Goal: Go to known website: Go to known website

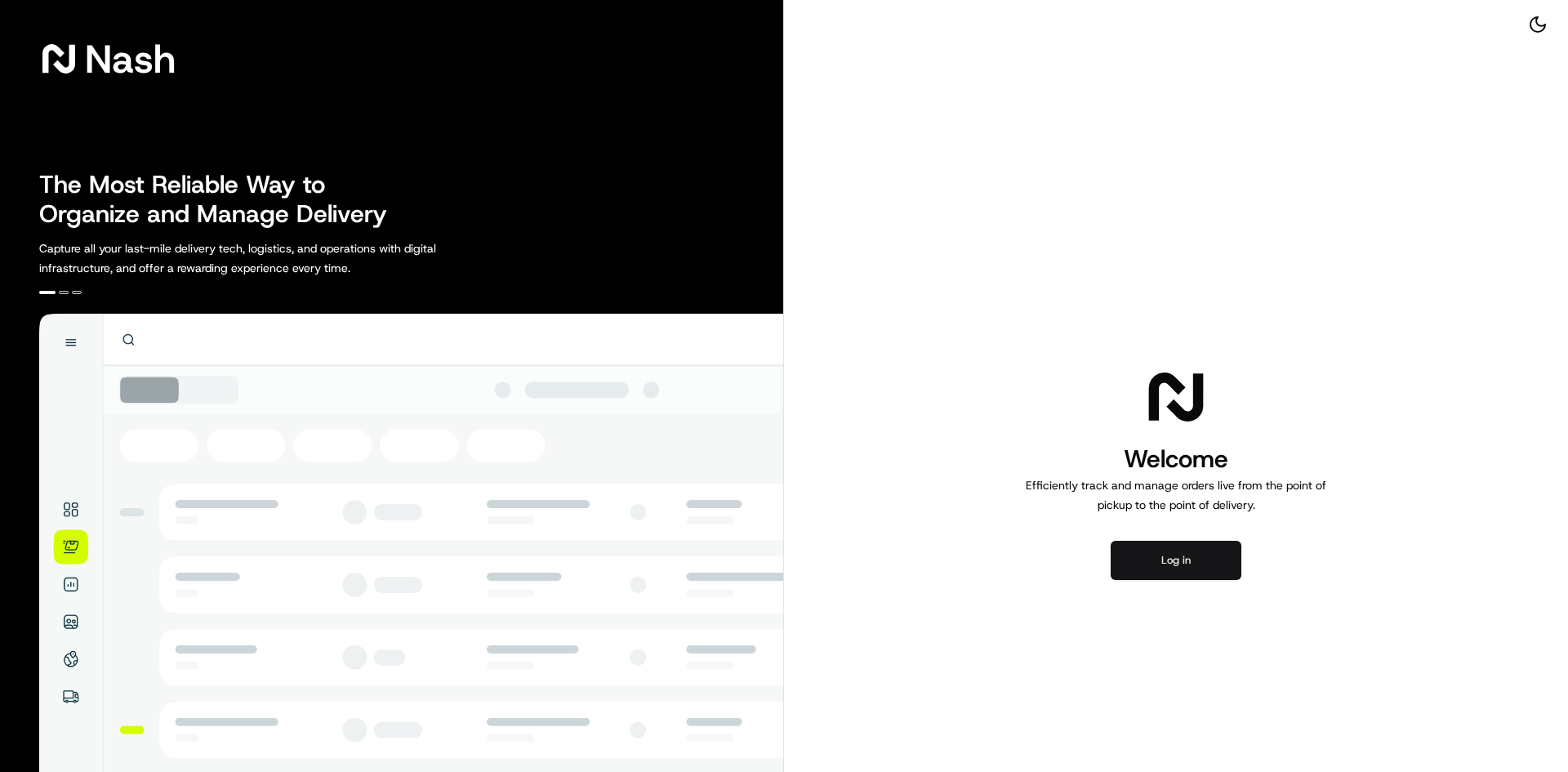
click at [1203, 572] on button "Log in" at bounding box center [1176, 561] width 131 height 40
